Goal: Task Accomplishment & Management: Manage account settings

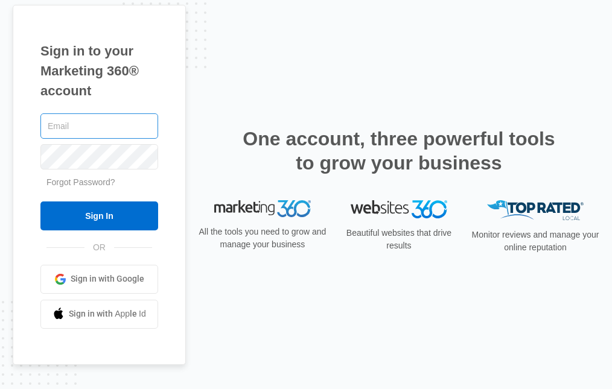
drag, startPoint x: 0, startPoint y: 0, endPoint x: 81, endPoint y: 134, distance: 156.5
click at [81, 134] on input "text" at bounding box center [99, 125] width 118 height 25
type input "admin@stepstohealthandwellness.com"
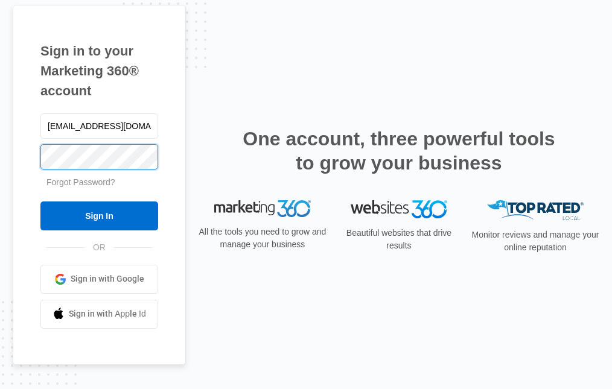
click at [40, 202] on input "Sign In" at bounding box center [99, 216] width 118 height 29
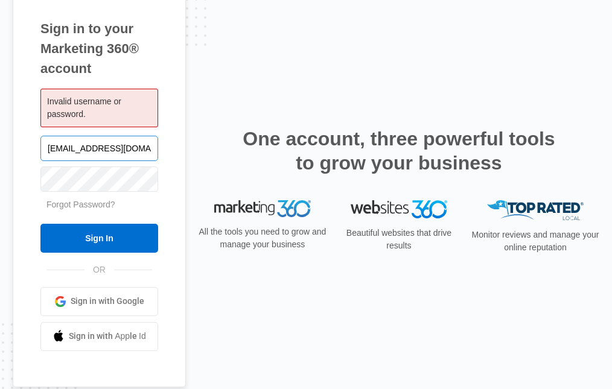
drag, startPoint x: 0, startPoint y: 0, endPoint x: 82, endPoint y: 158, distance: 177.4
click at [82, 158] on input "admin@stepstohealthandwellness.com" at bounding box center [99, 148] width 118 height 25
click at [79, 152] on input "admin@stepstohealthandwellness.com" at bounding box center [99, 148] width 118 height 25
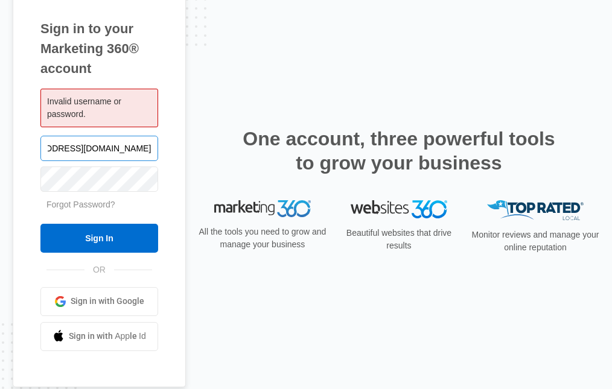
scroll to position [0, 57]
type input "[EMAIL_ADDRESS][DOMAIN_NAME]"
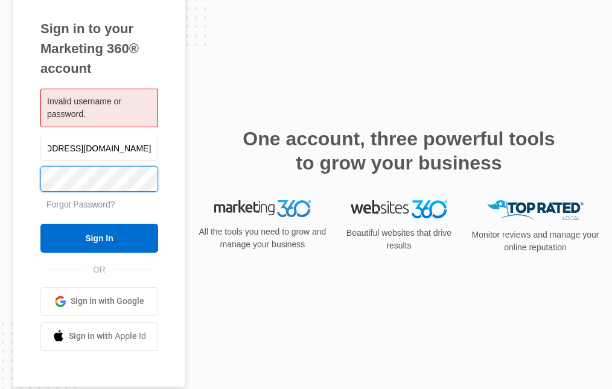
scroll to position [0, 0]
click at [40, 224] on input "Sign In" at bounding box center [99, 238] width 118 height 29
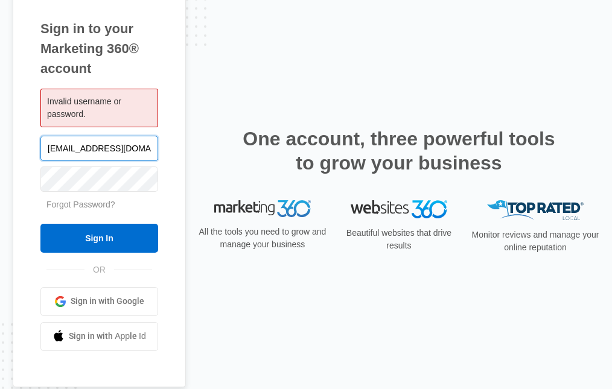
drag, startPoint x: 75, startPoint y: 150, endPoint x: 46, endPoint y: 148, distance: 28.4
click at [46, 148] on input "lyaeger@njholistichealingandwellness.com" at bounding box center [99, 148] width 118 height 25
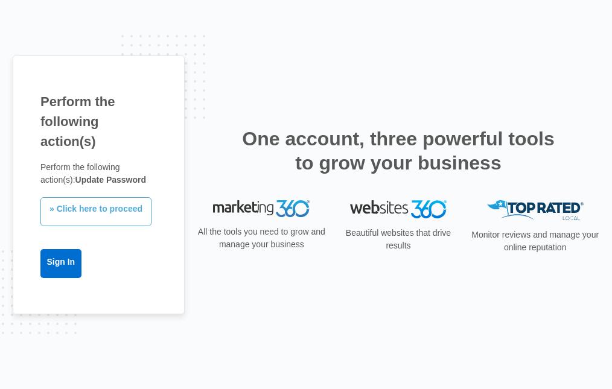
click at [88, 205] on link "» Click here to proceed" at bounding box center [95, 211] width 111 height 29
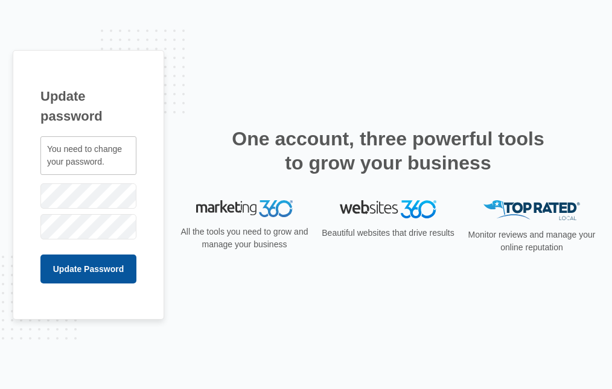
click at [71, 268] on input "Update Password" at bounding box center [88, 269] width 96 height 29
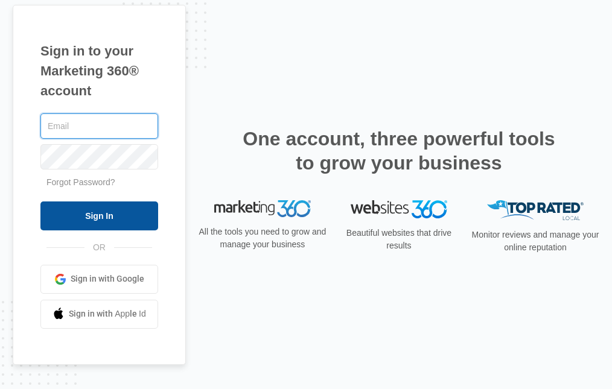
type input "[EMAIL_ADDRESS][DOMAIN_NAME]"
click at [64, 211] on input "Sign In" at bounding box center [99, 216] width 118 height 29
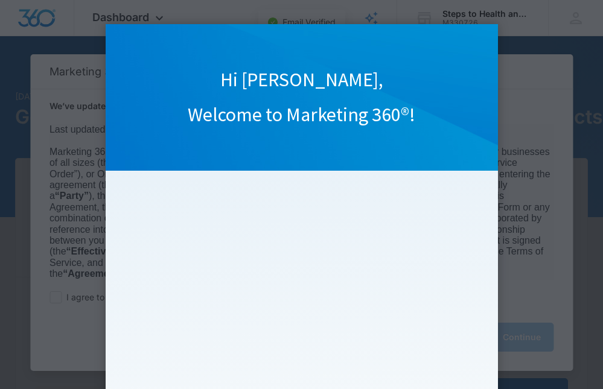
click at [57, 299] on appcues "Hi [PERSON_NAME], Welcome to Marketing 360®! Watch our quick overview video to …" at bounding box center [301, 194] width 603 height 389
click at [557, 235] on appcues "Hi [PERSON_NAME], Welcome to Marketing 360®! Watch our quick overview video to …" at bounding box center [301, 194] width 603 height 389
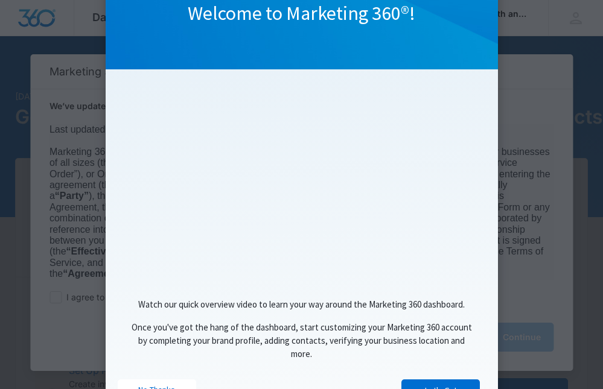
scroll to position [114, 0]
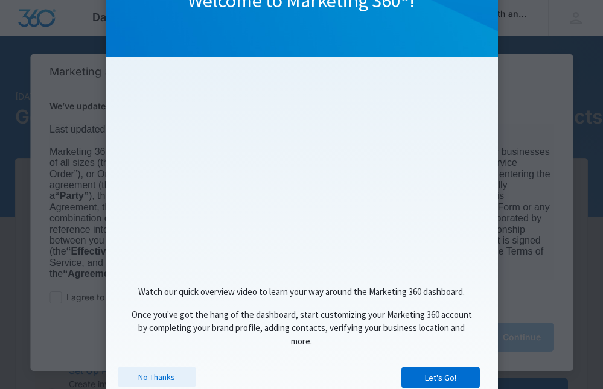
click at [158, 377] on link "No Thanks" at bounding box center [157, 377] width 78 height 21
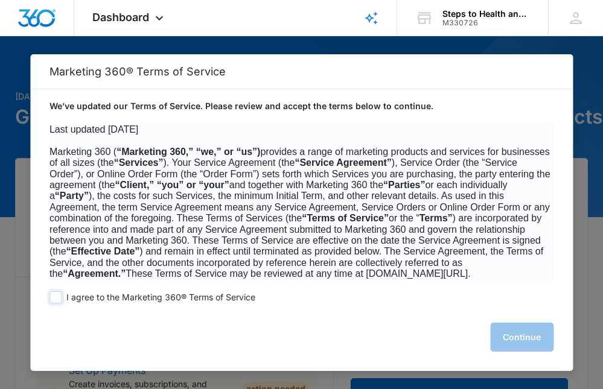
click at [61, 298] on span at bounding box center [56, 298] width 12 height 12
click at [61, 298] on input "I agree to the Marketing 360® Terms of Service" at bounding box center [56, 298] width 12 height 12
checkbox input "true"
click at [533, 335] on button "Continue" at bounding box center [521, 337] width 63 height 29
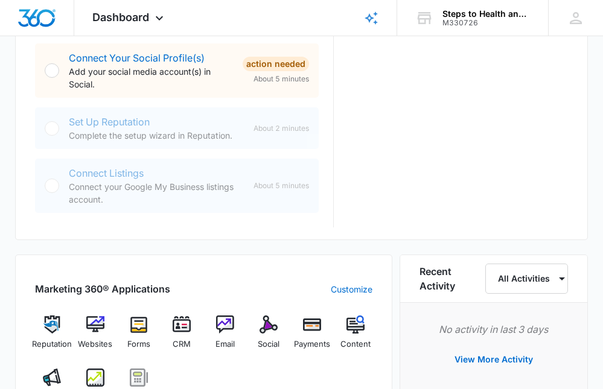
scroll to position [641, 0]
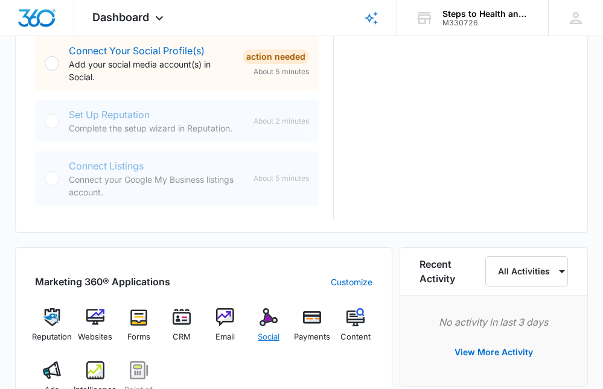
click at [267, 315] on img at bounding box center [269, 318] width 18 height 18
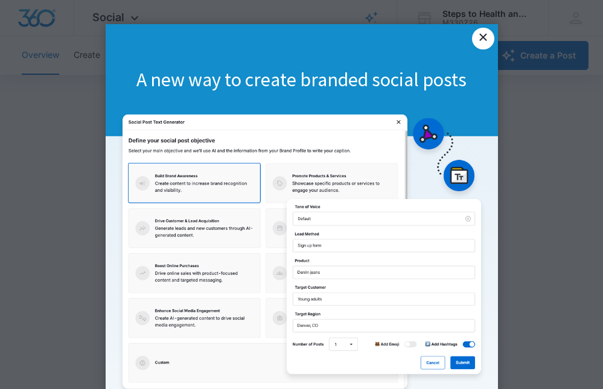
click at [482, 30] on link "×" at bounding box center [483, 39] width 22 height 22
